Goal: Find specific page/section: Find specific page/section

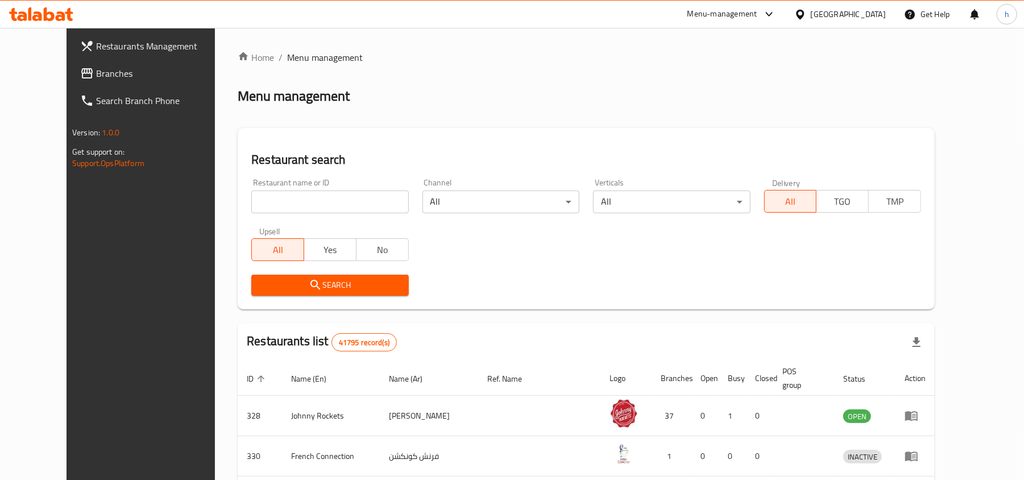
click at [757, 9] on div "Menu-management" at bounding box center [722, 14] width 70 height 14
click at [653, 132] on div "Restaurant-Management" at bounding box center [661, 125] width 89 height 13
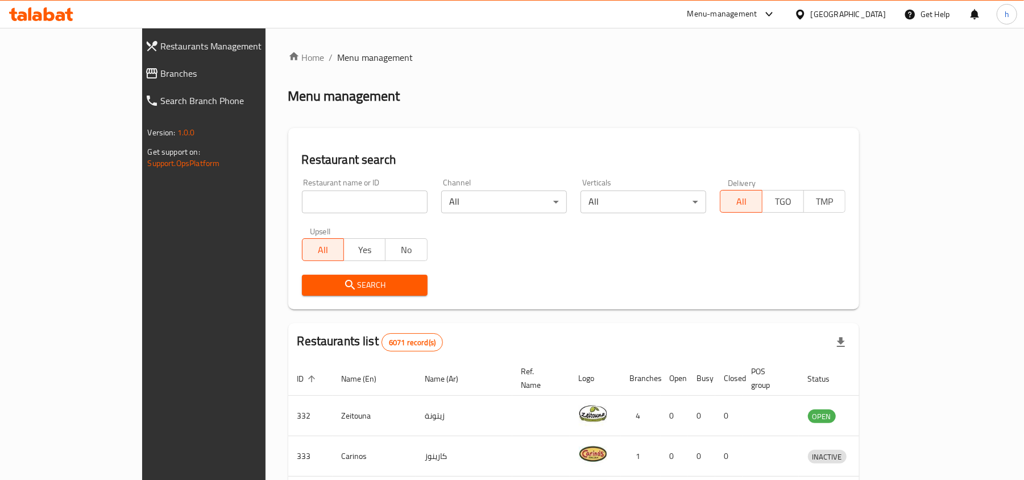
click at [861, 12] on div "Bahrain" at bounding box center [848, 14] width 75 height 13
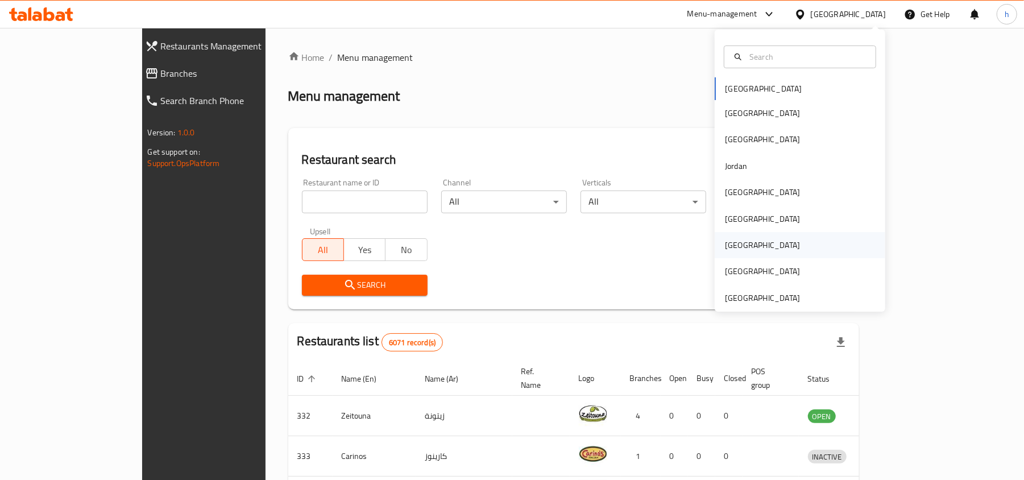
click at [733, 246] on div "Qatar" at bounding box center [762, 245] width 93 height 26
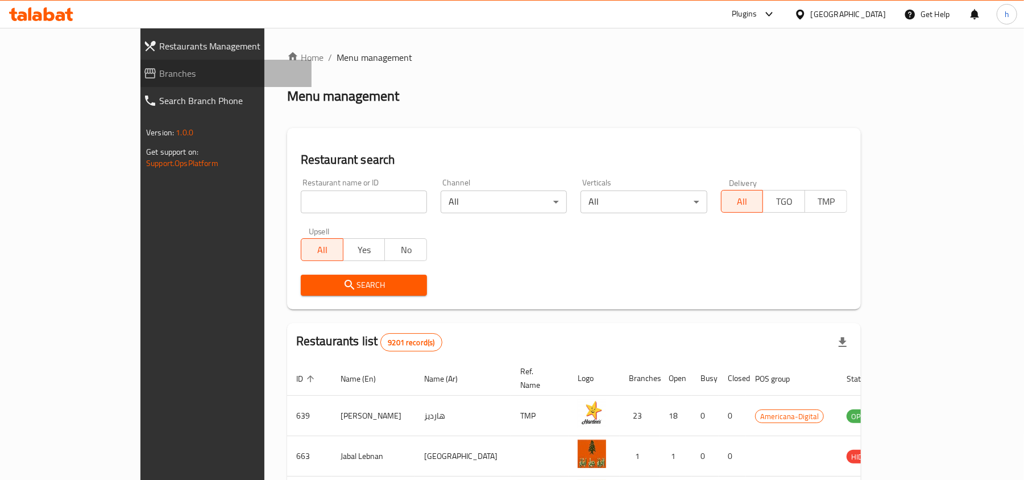
click at [159, 73] on span "Branches" at bounding box center [230, 74] width 143 height 14
click at [159, 71] on span "Branches" at bounding box center [230, 74] width 143 height 14
